Goal: Communication & Community: Participate in discussion

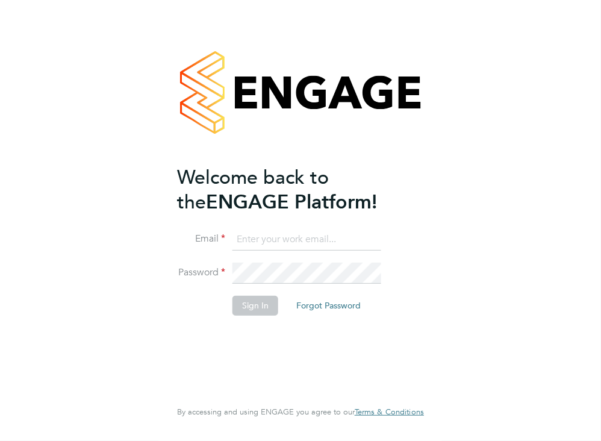
click at [270, 236] on input at bounding box center [307, 240] width 149 height 22
type input "[EMAIL_ADDRESS][DOMAIN_NAME]"
drag, startPoint x: 346, startPoint y: 242, endPoint x: 243, endPoint y: 242, distance: 102.4
click at [243, 242] on input "cmallen010@gmail.com" at bounding box center [307, 240] width 149 height 22
type input "charlotte@omniapeople.com"
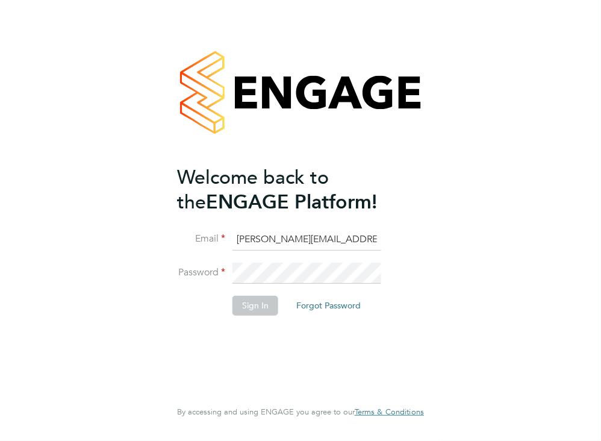
click at [280, 257] on li "Email charlotte@omniapeople.com" at bounding box center [294, 246] width 235 height 34
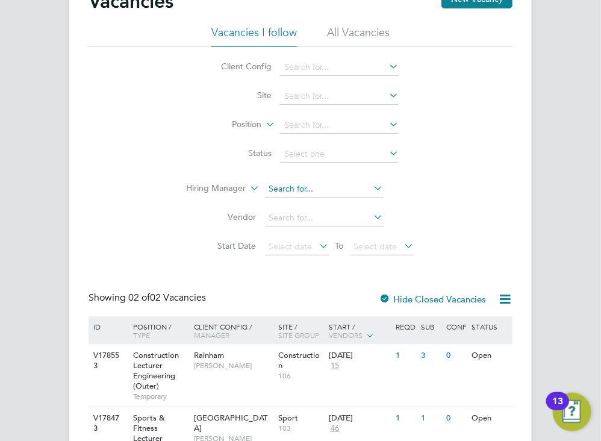
scroll to position [73, 0]
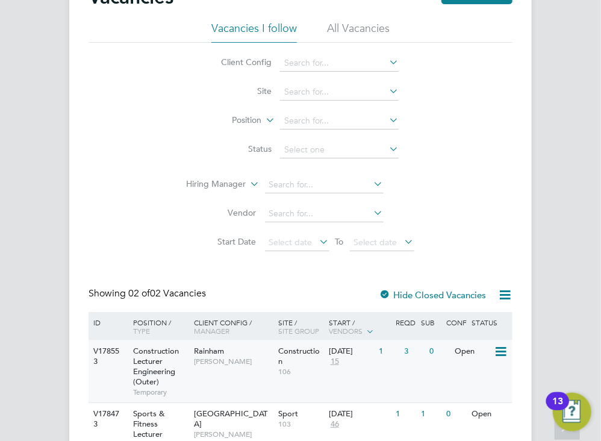
click at [210, 354] on span "Rainham" at bounding box center [210, 351] width 30 height 10
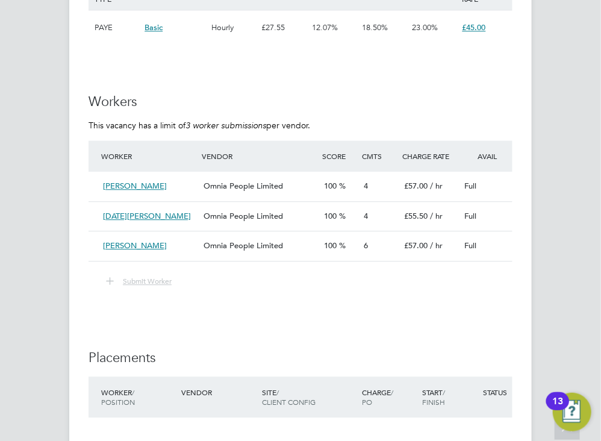
scroll to position [2423, 0]
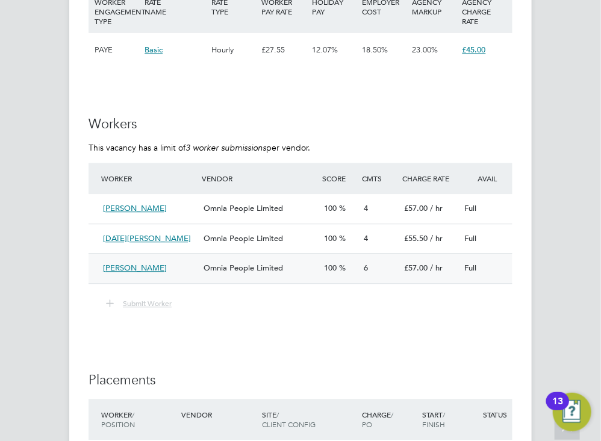
click at [124, 273] on span "[PERSON_NAME]" at bounding box center [135, 268] width 64 height 10
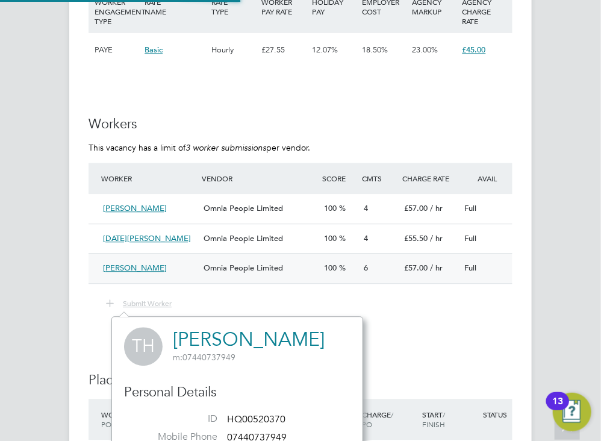
scroll to position [282, 251]
click at [124, 273] on span "[PERSON_NAME]" at bounding box center [135, 268] width 64 height 10
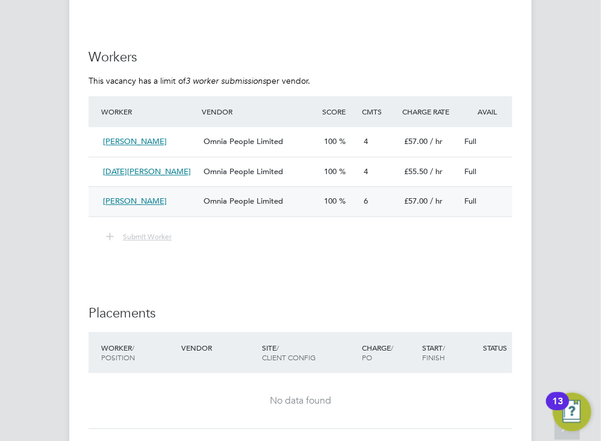
scroll to position [2492, 0]
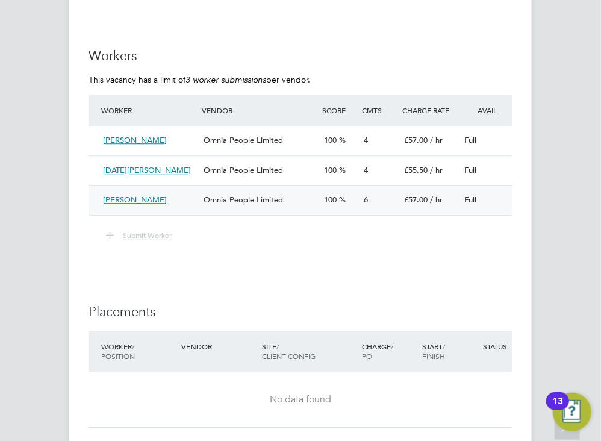
click at [245, 205] on span "Omnia People Limited" at bounding box center [244, 200] width 80 height 10
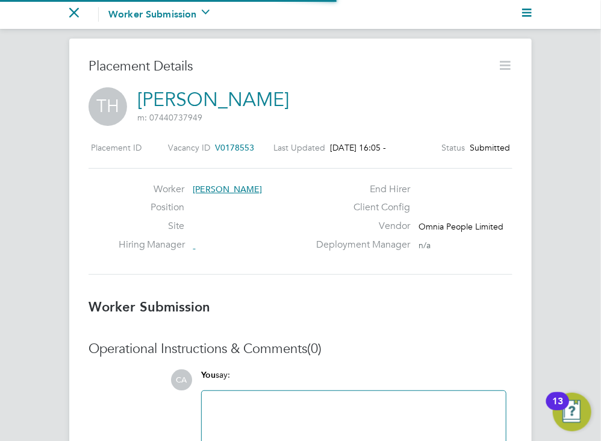
scroll to position [6, 6]
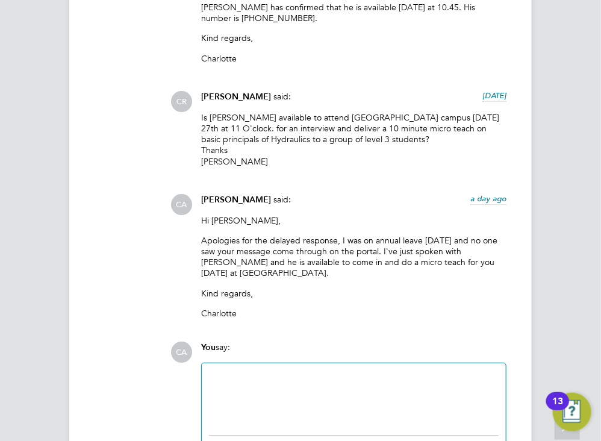
click at [313, 384] on div at bounding box center [354, 397] width 290 height 52
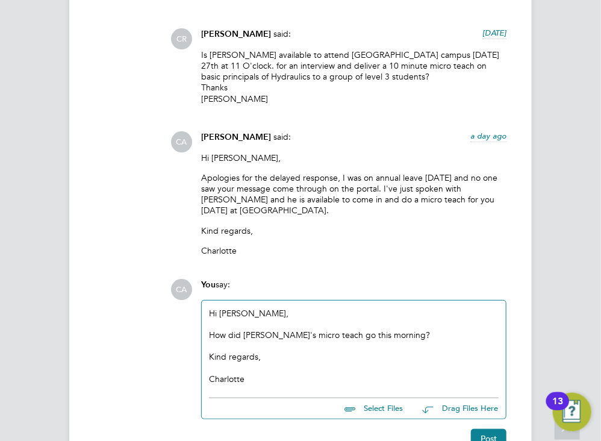
scroll to position [1481, 0]
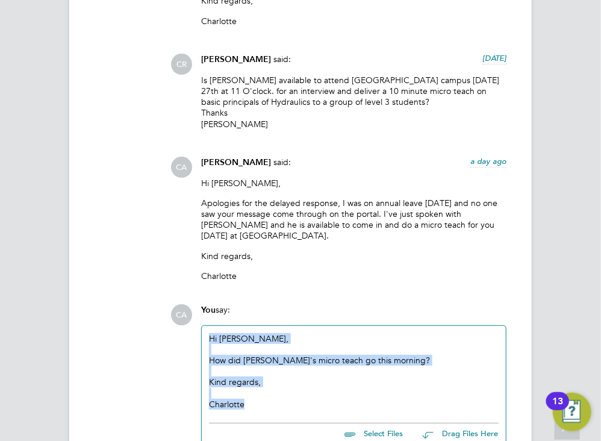
drag, startPoint x: 251, startPoint y: 399, endPoint x: 202, endPoint y: 332, distance: 82.9
click at [202, 332] on div "Hi [PERSON_NAME], How did [PERSON_NAME]'s micro teach go this morning? Kind reg…" at bounding box center [354, 371] width 304 height 91
copy div "Hi [PERSON_NAME], How did [PERSON_NAME]'s micro teach go this morning? Kind reg…"
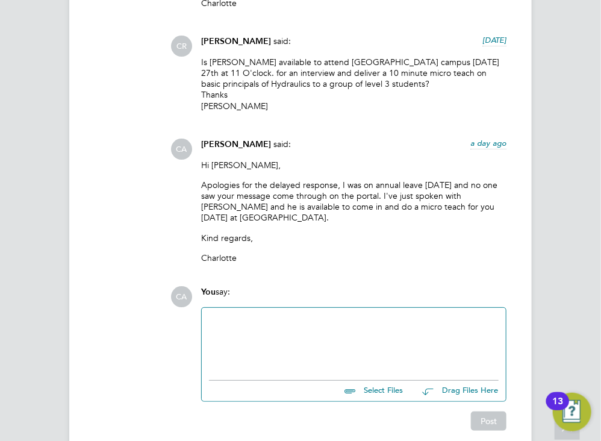
scroll to position [1544, 0]
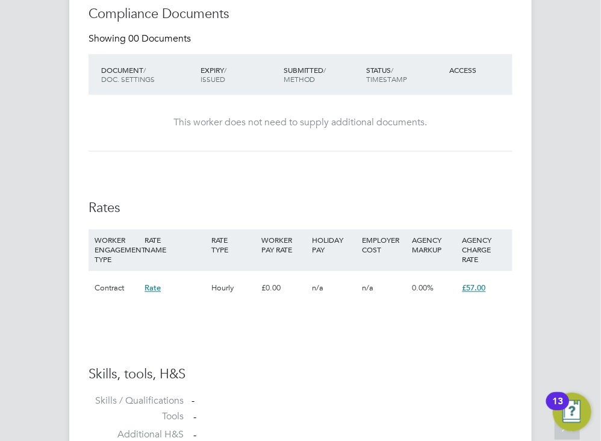
click at [281, 221] on div "Rates WORKER ENGAGEMENT TYPE RATE NAME RATE TYPE WORKER PAY RATE HOLIDAY PAY EM…" at bounding box center [301, 259] width 424 height 118
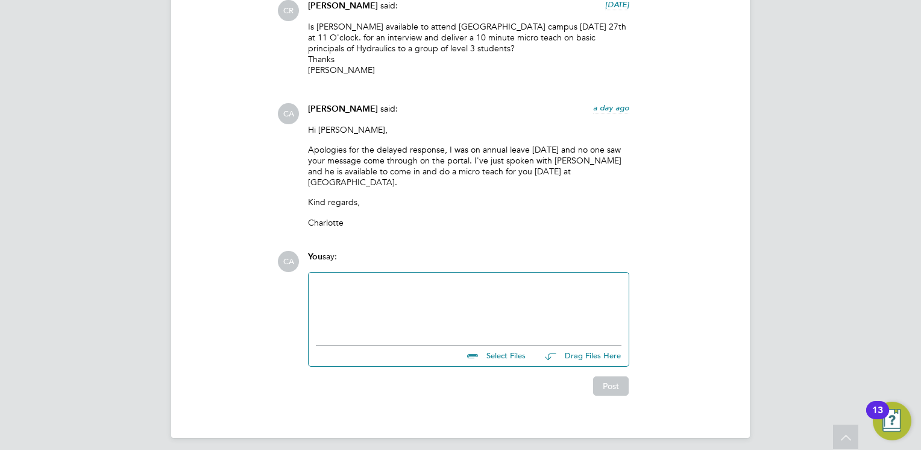
scroll to position [1230, 0]
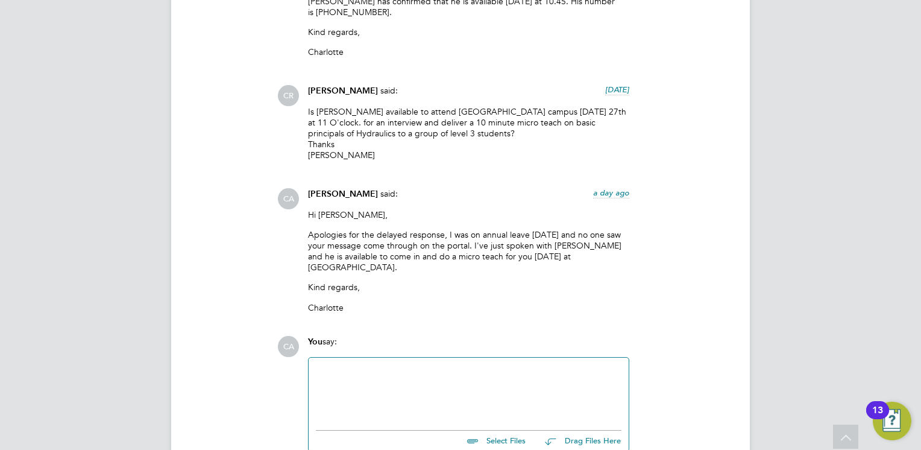
scroll to position [1416, 0]
click at [328, 400] on div at bounding box center [468, 389] width 305 height 52
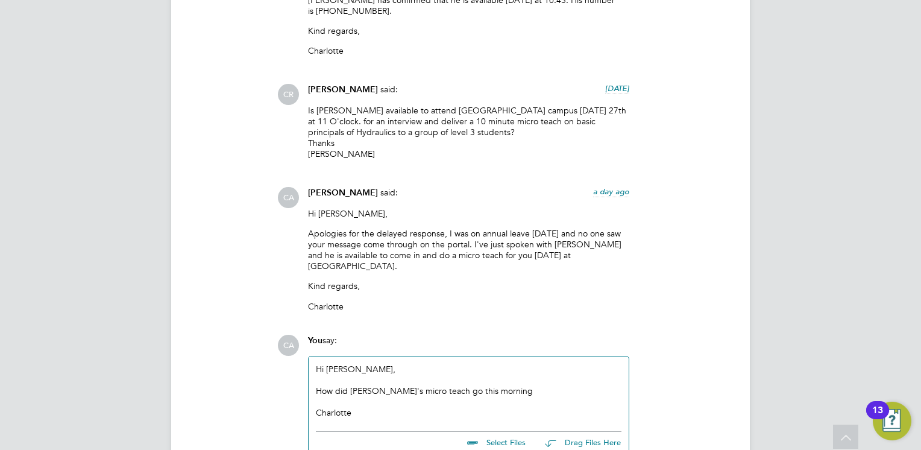
scroll to position [1503, 0]
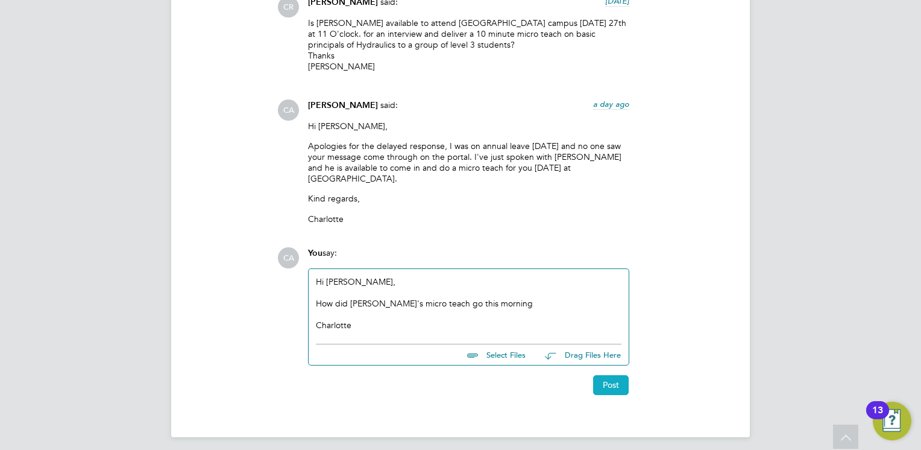
click at [605, 375] on button "Post" at bounding box center [611, 384] width 36 height 19
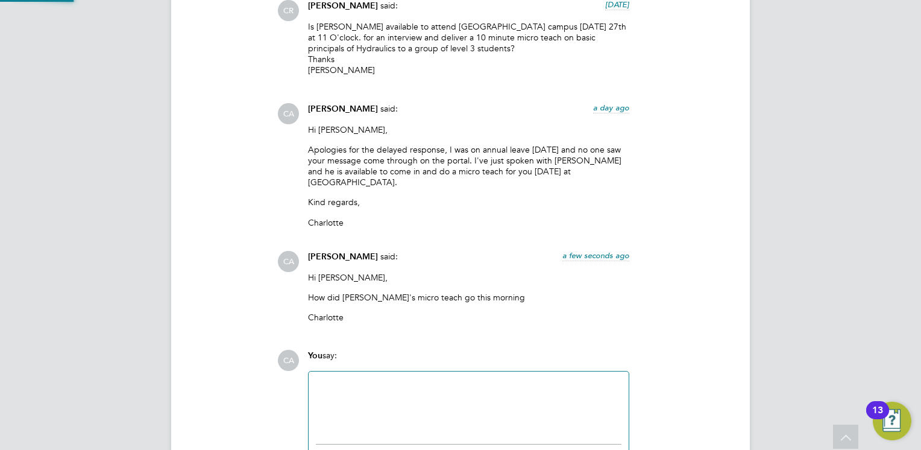
scroll to position [1599, 0]
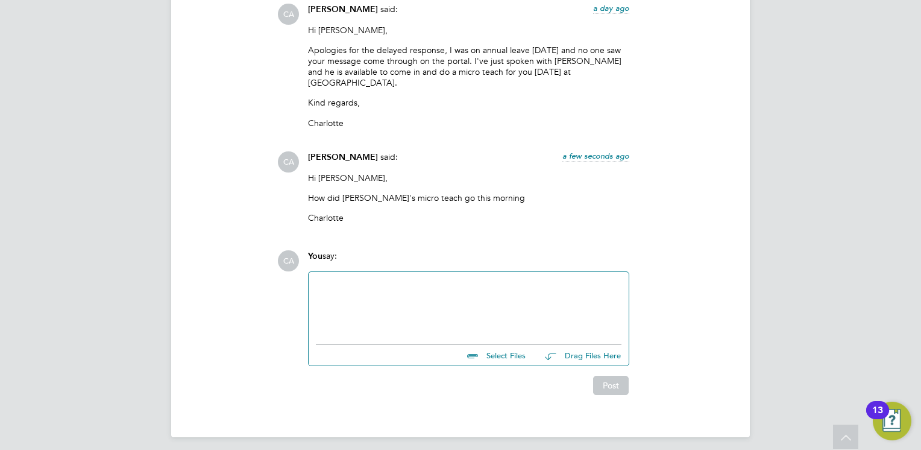
click at [477, 192] on p "How did Tanvir's micro teach go this morning" at bounding box center [468, 197] width 321 height 11
